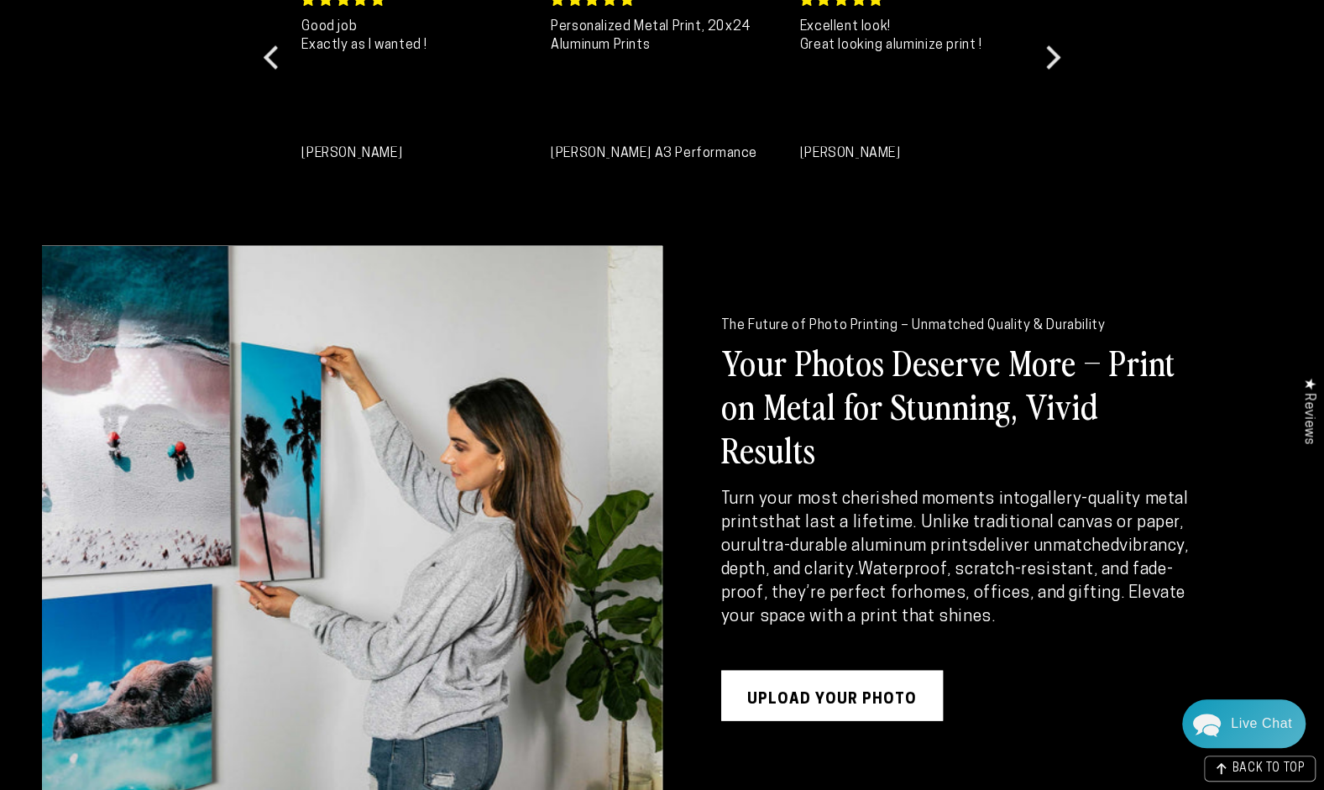
scroll to position [1931, 0]
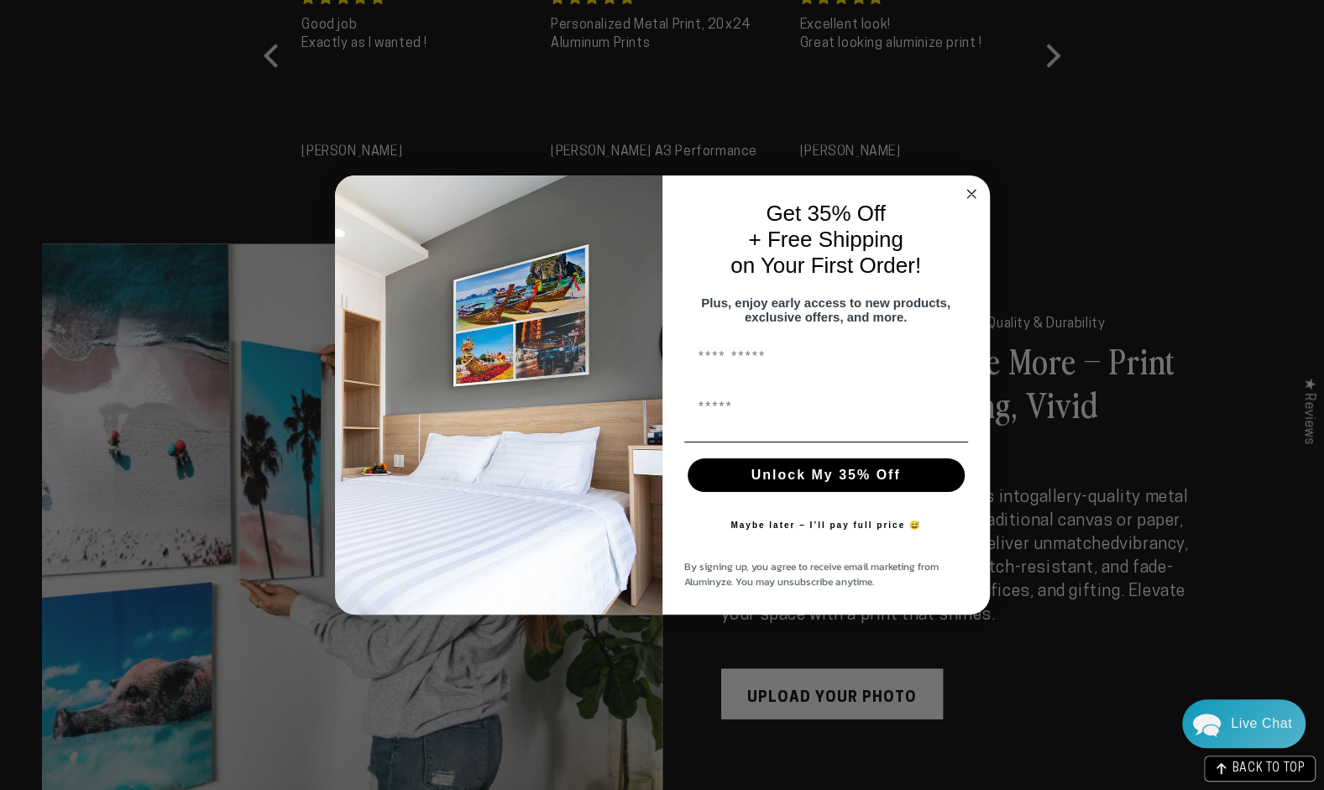
click at [758, 369] on input "First Name" at bounding box center [826, 358] width 284 height 34
type input "*****"
click at [701, 433] on div "First Name" at bounding box center [826, 408] width 294 height 50
click at [754, 425] on input "First Name" at bounding box center [826, 408] width 284 height 34
type input "**********"
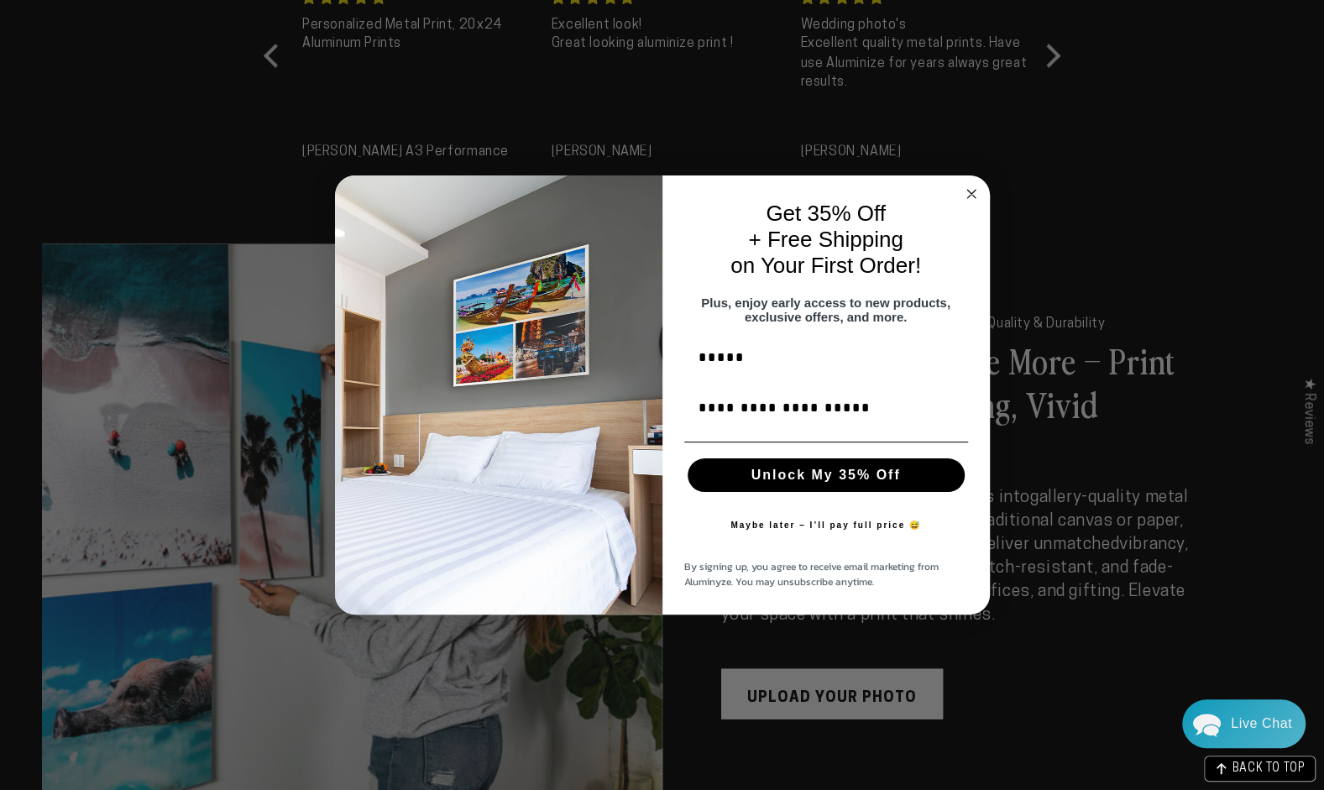
click at [807, 485] on button "Unlock My 35% Off" at bounding box center [826, 475] width 277 height 34
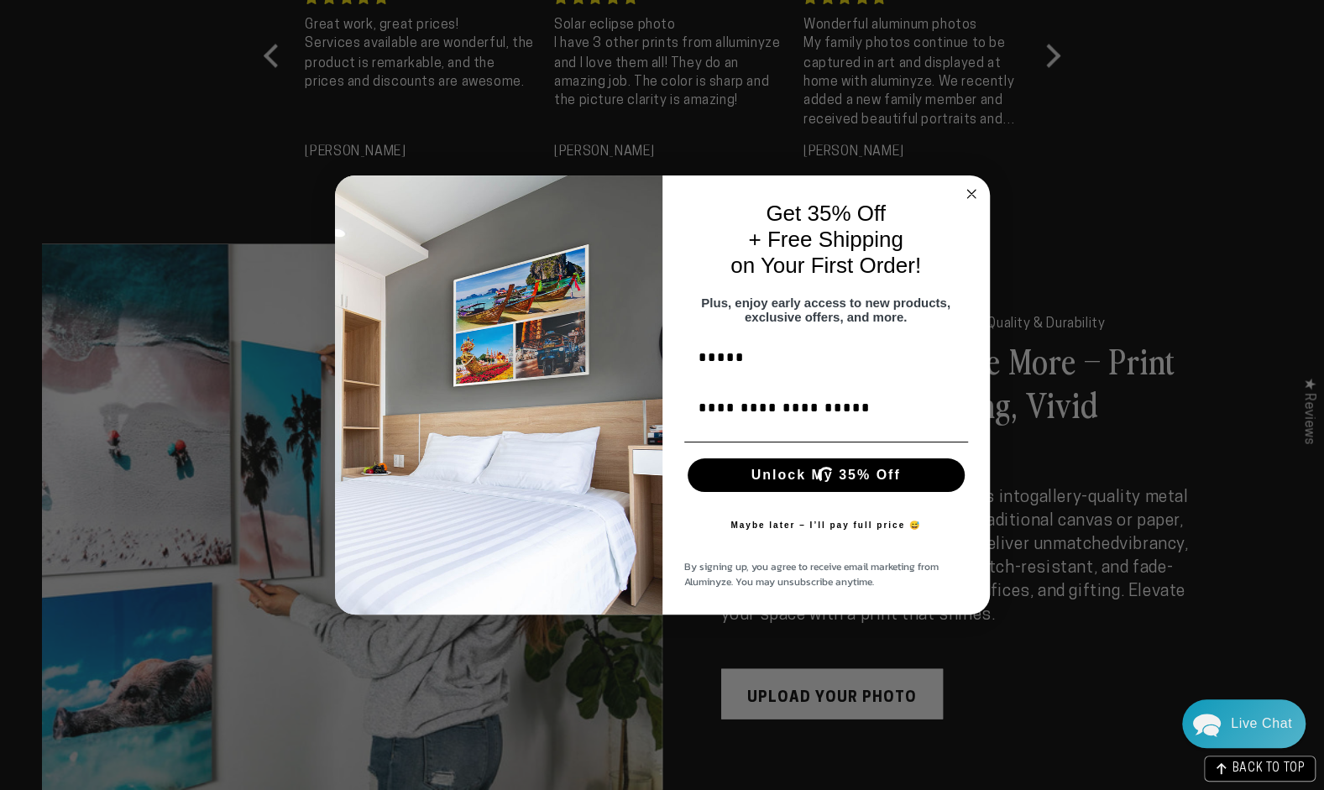
click at [969, 190] on icon "Close dialog" at bounding box center [971, 194] width 8 height 8
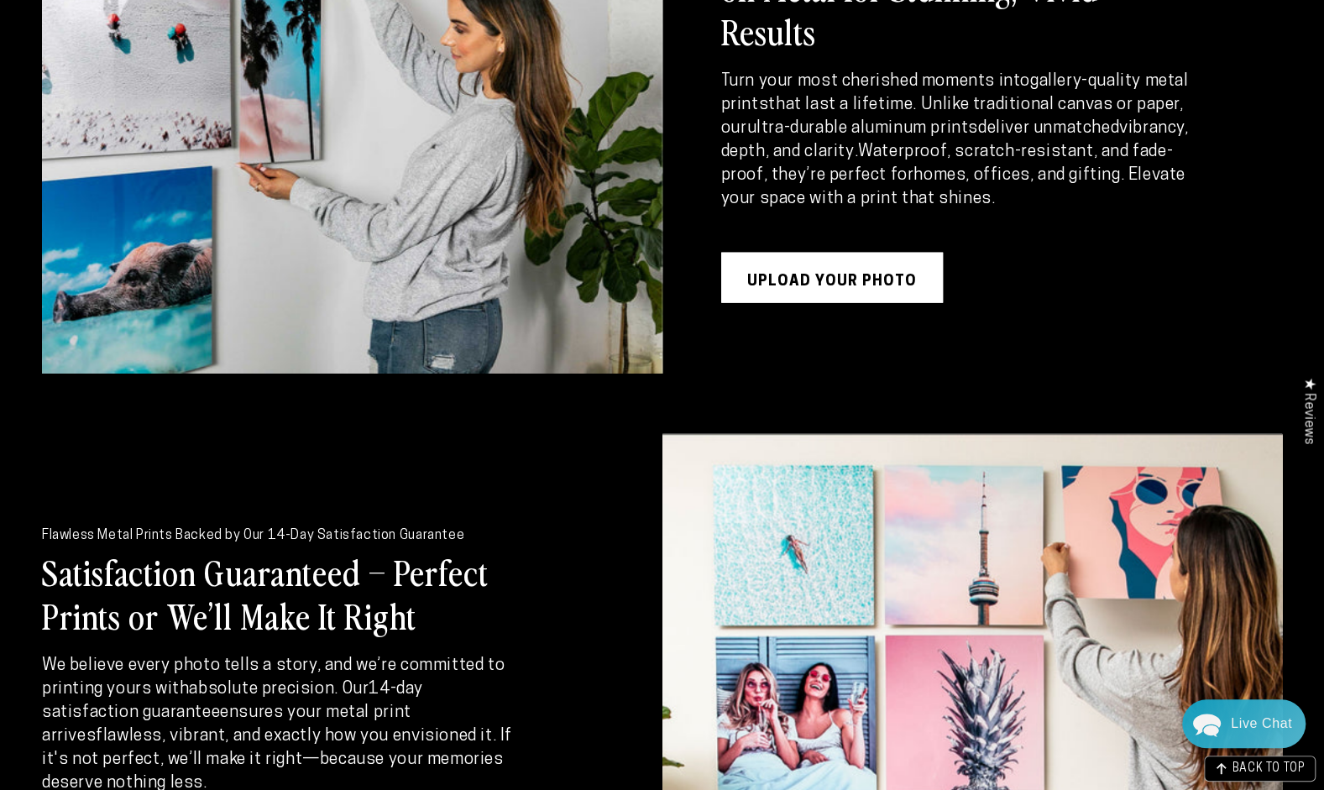
scroll to position [2351, 0]
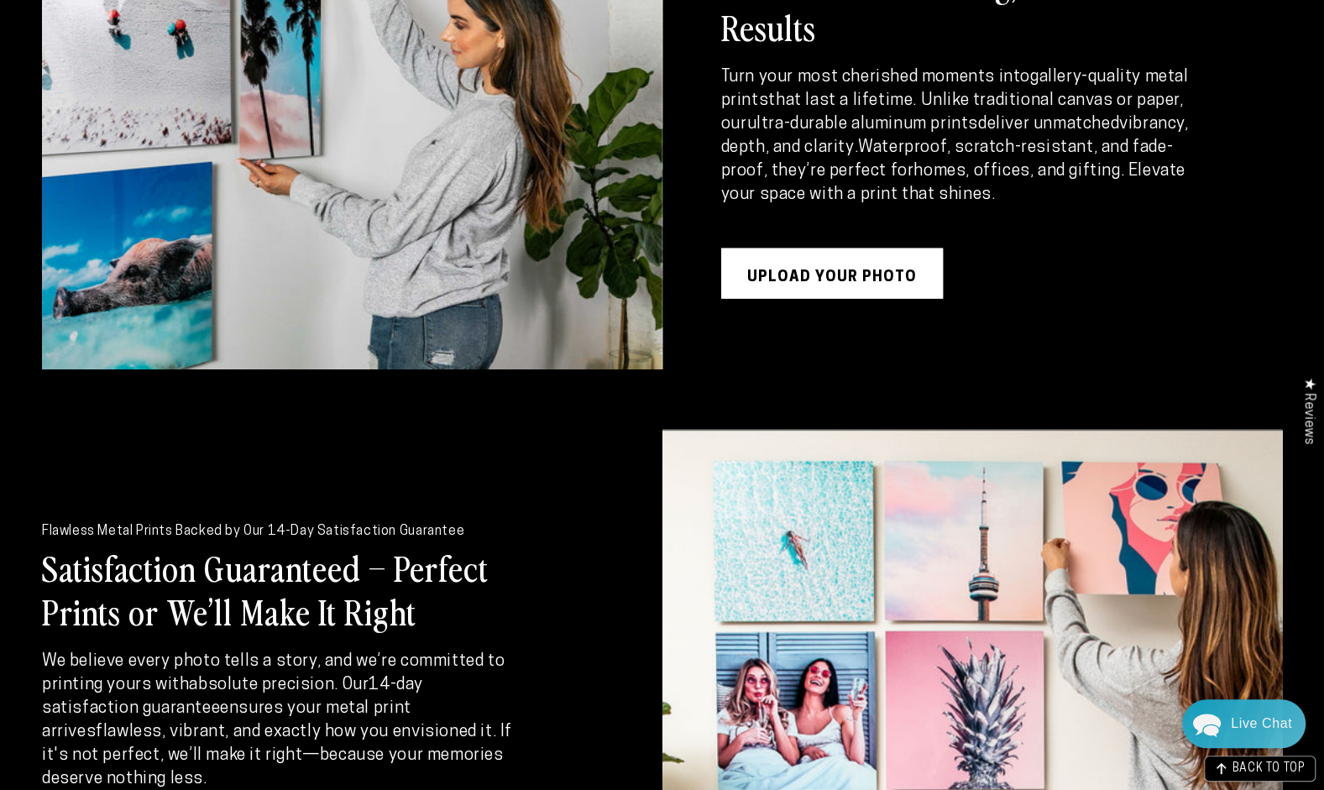
click at [822, 250] on link "UPLOAD YOUR PHOTO" at bounding box center [832, 273] width 222 height 50
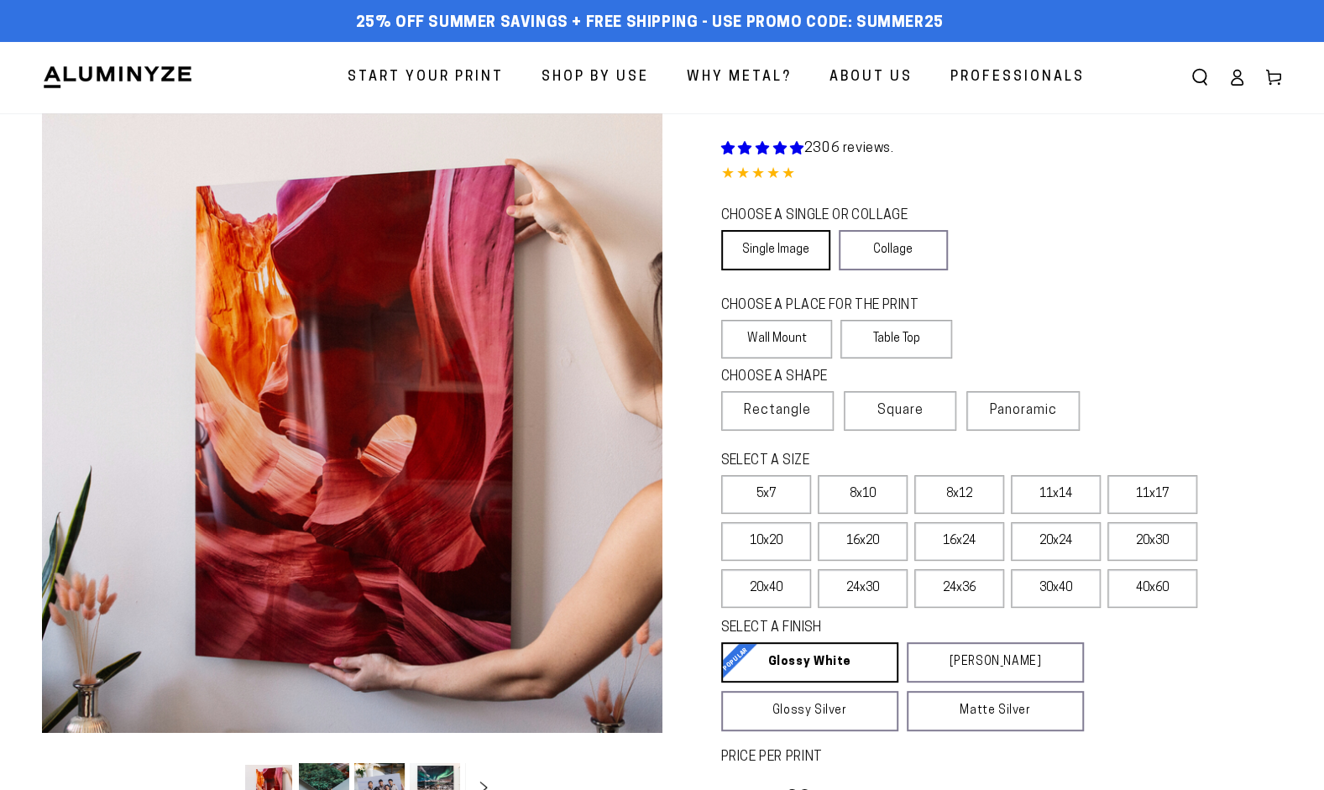
select select "**********"
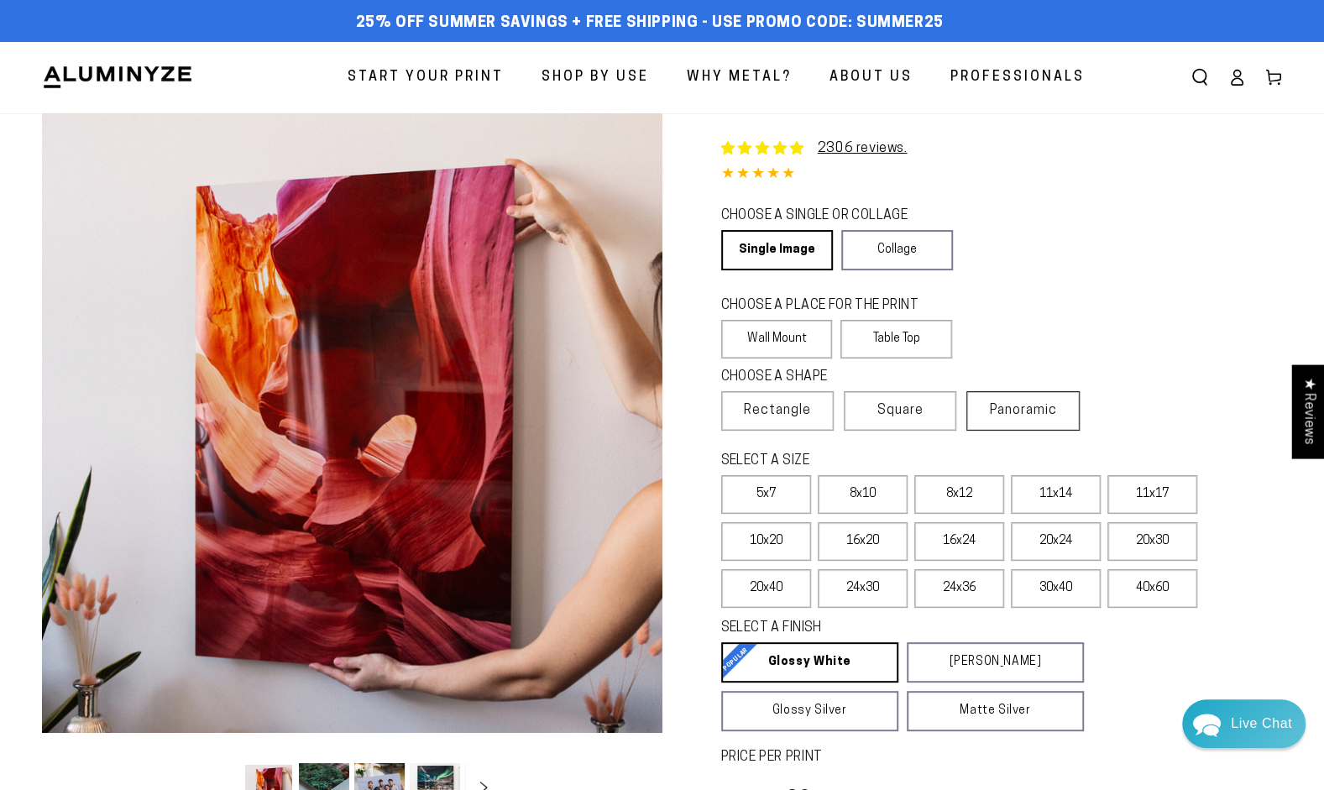
click at [1012, 421] on label "Panoramic" at bounding box center [1022, 410] width 112 height 39
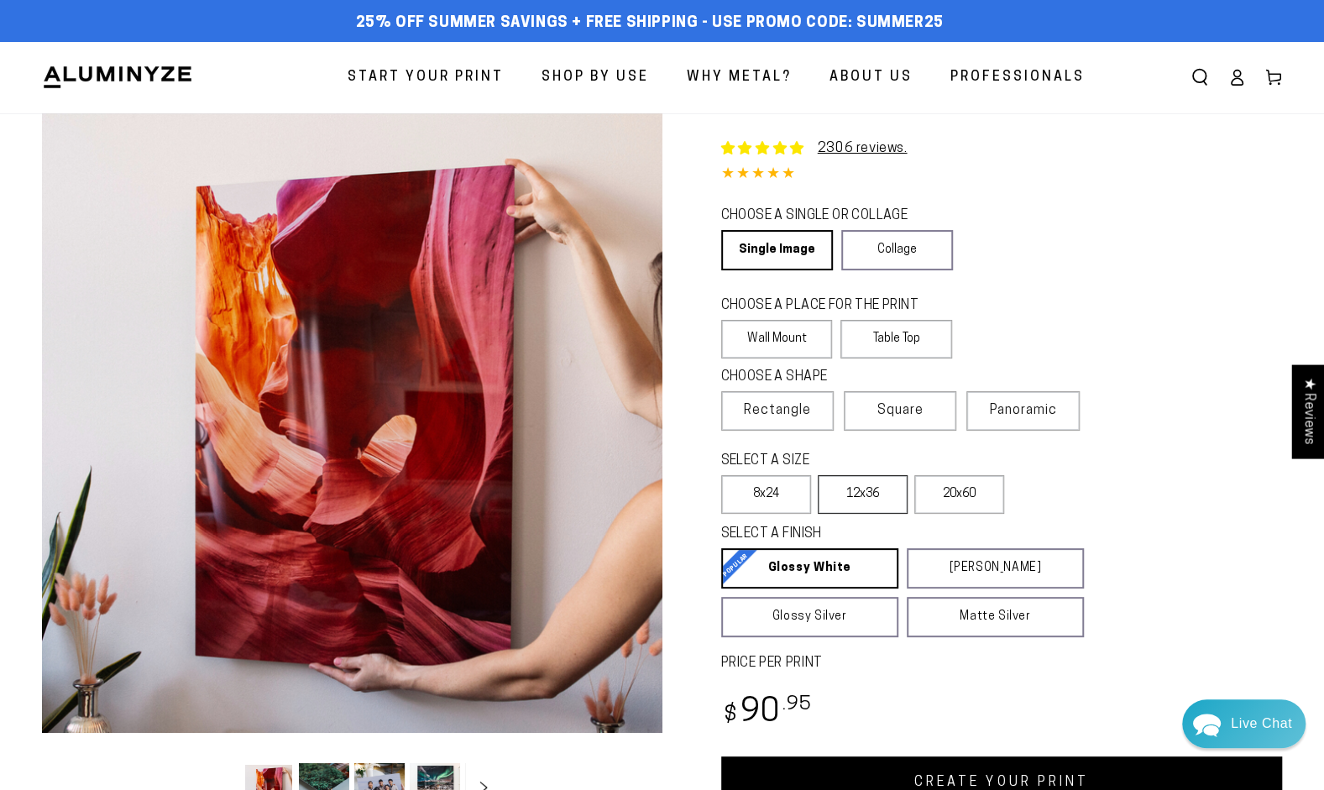
click at [897, 491] on label "12x36" at bounding box center [863, 494] width 90 height 39
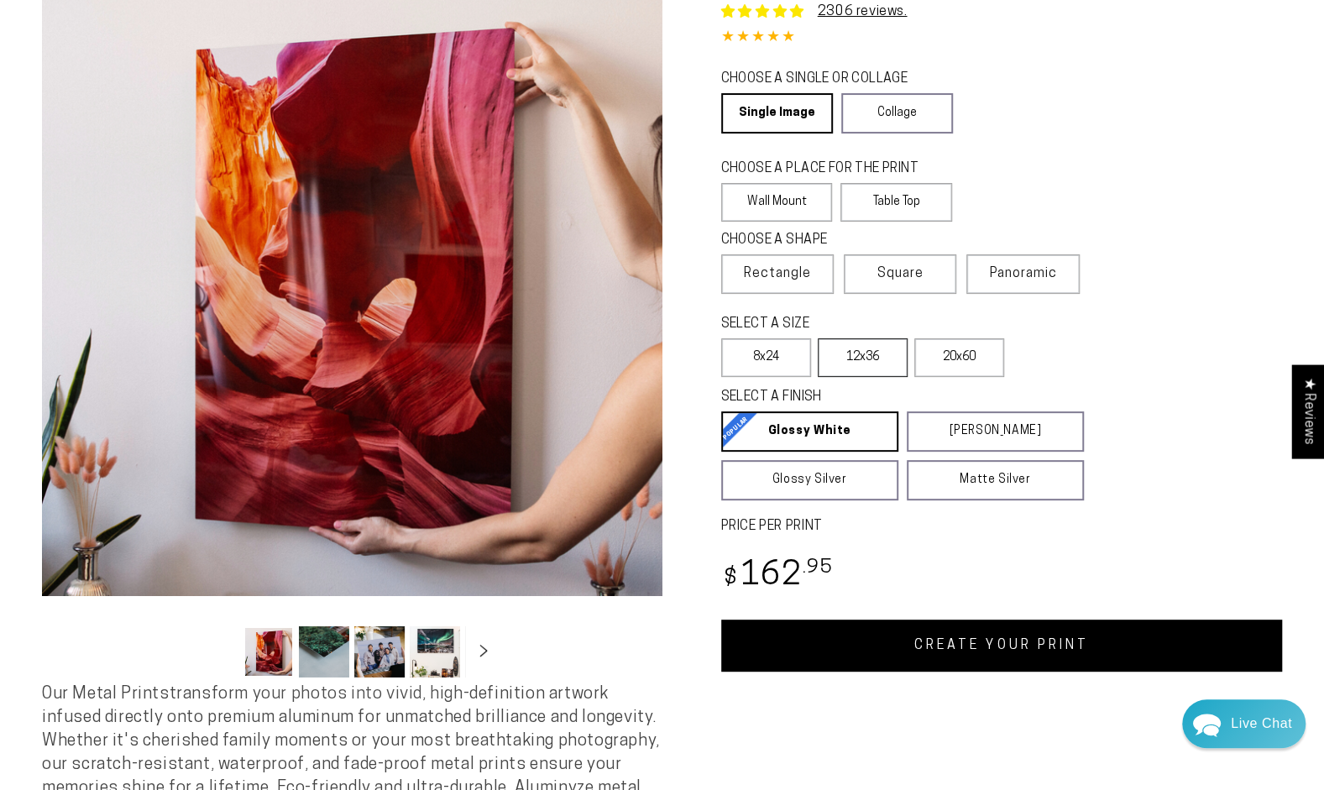
scroll to position [168, 0]
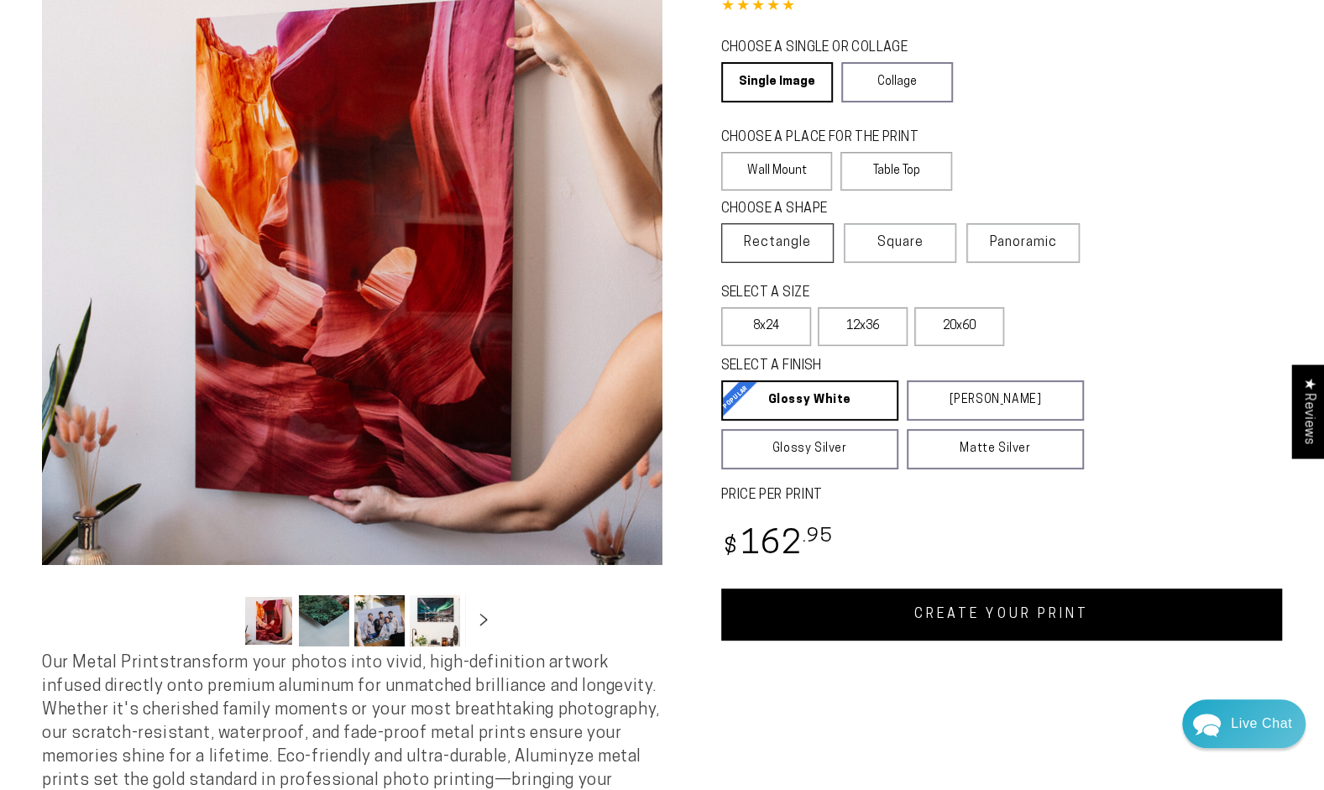
click at [804, 259] on label "Rectangle" at bounding box center [777, 242] width 112 height 39
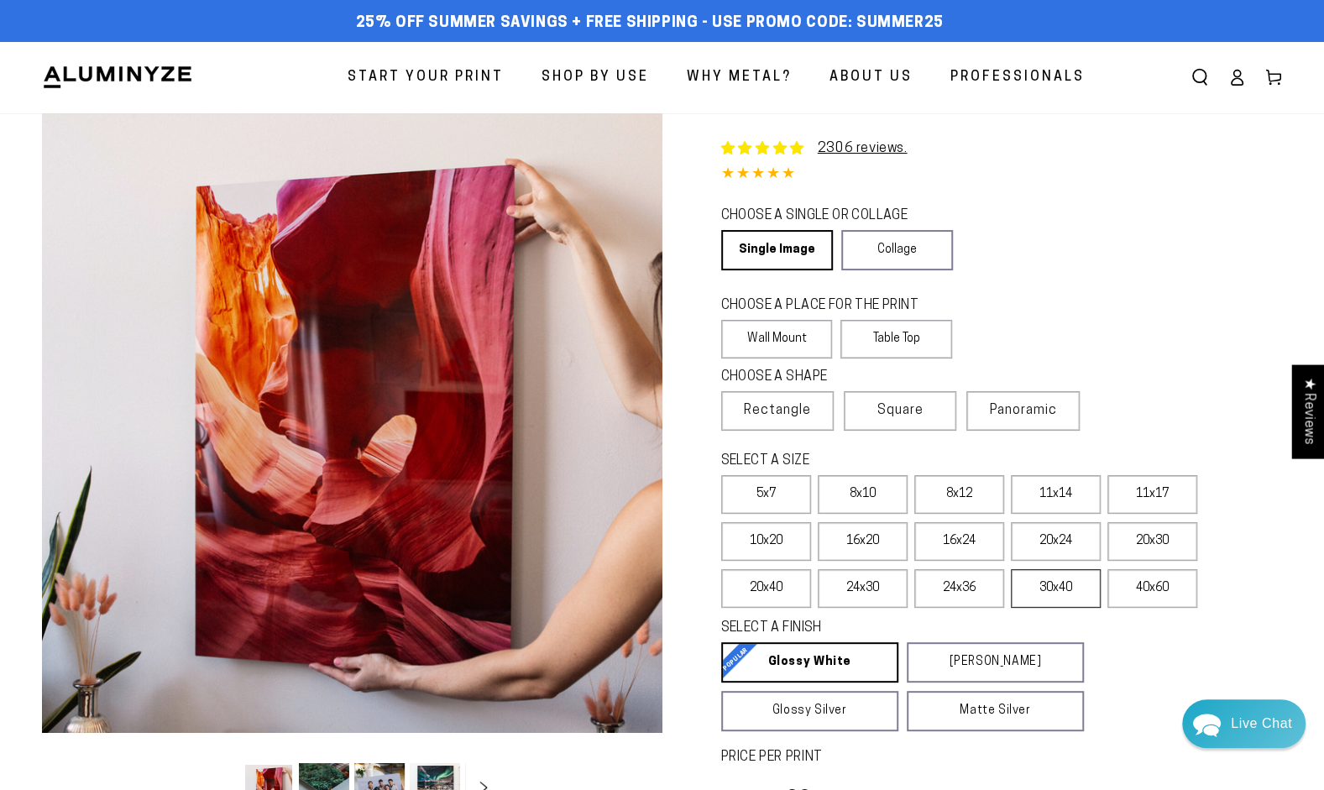
click at [1064, 594] on label "30x40" at bounding box center [1056, 588] width 90 height 39
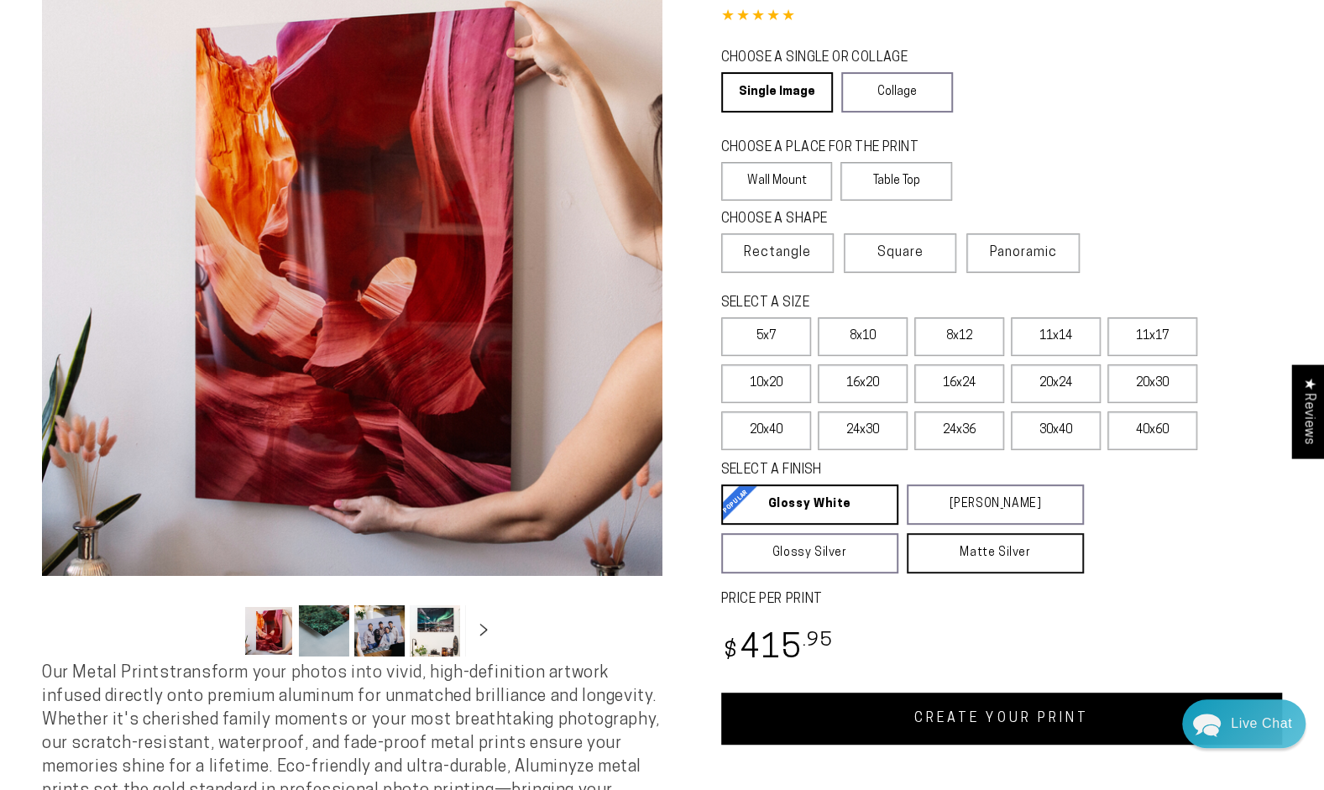
scroll to position [168, 0]
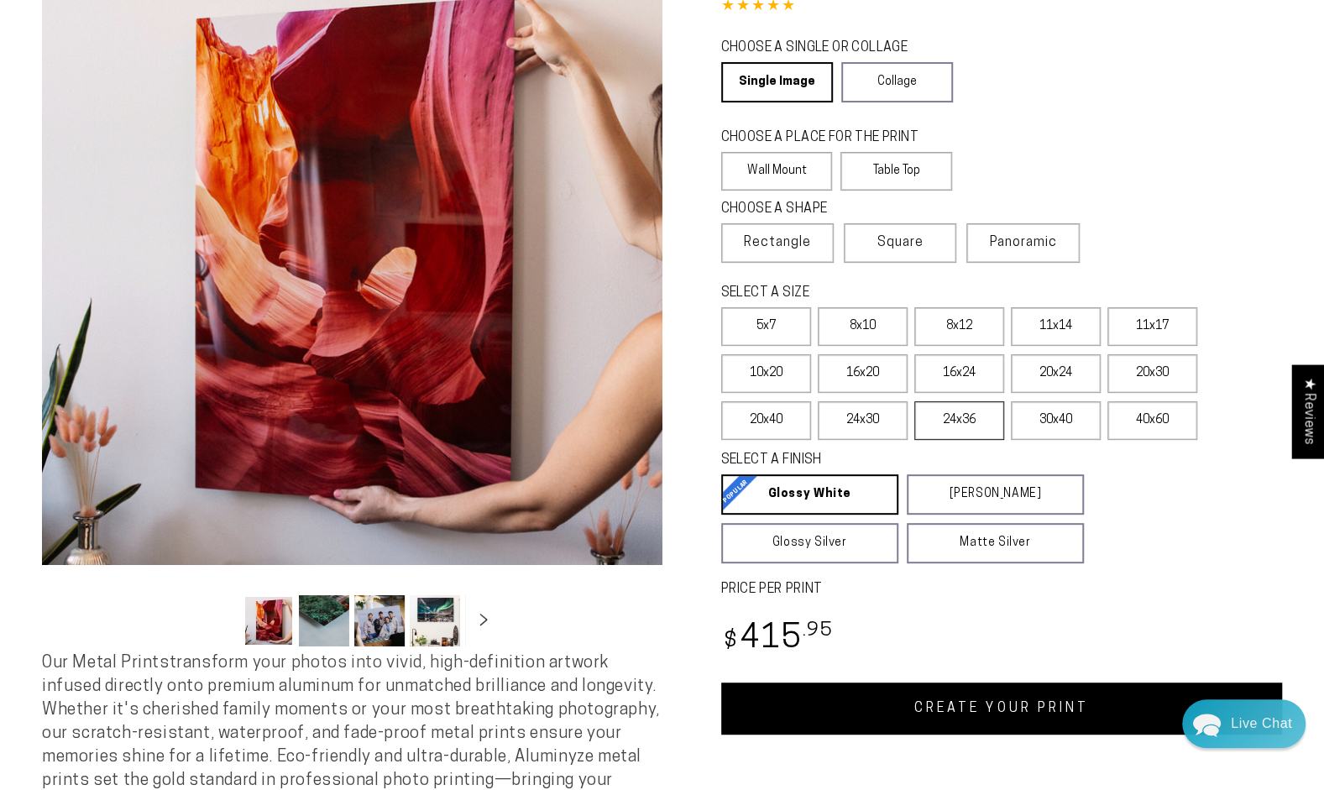
click at [929, 425] on label "24x36" at bounding box center [959, 420] width 90 height 39
click at [944, 369] on label "16x24" at bounding box center [959, 373] width 90 height 39
click at [865, 374] on label "16x20" at bounding box center [863, 373] width 90 height 39
